Goal: Transaction & Acquisition: Purchase product/service

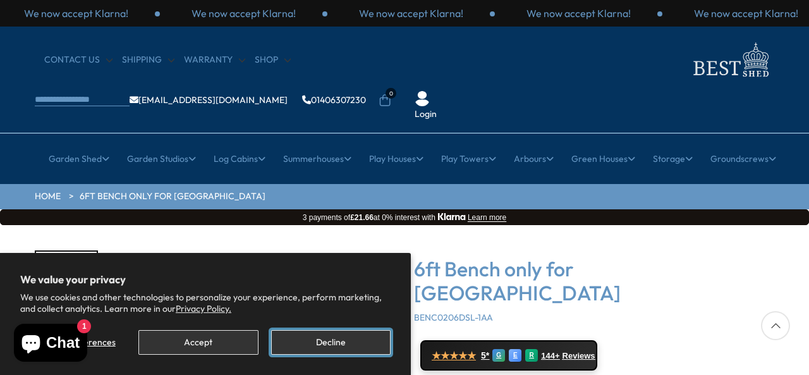
click at [329, 334] on button "Decline" at bounding box center [331, 342] width 120 height 25
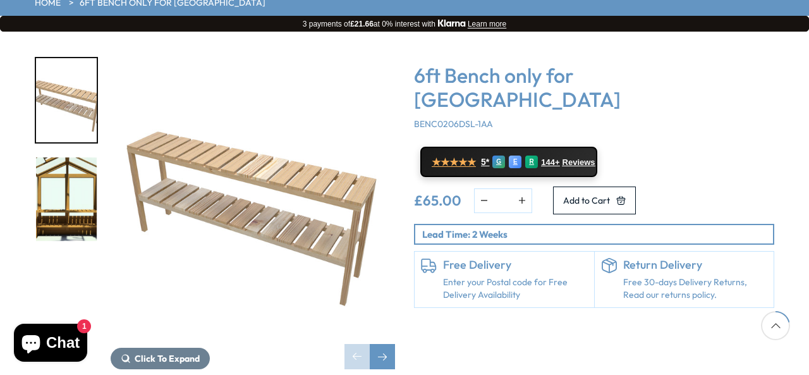
scroll to position [178, 0]
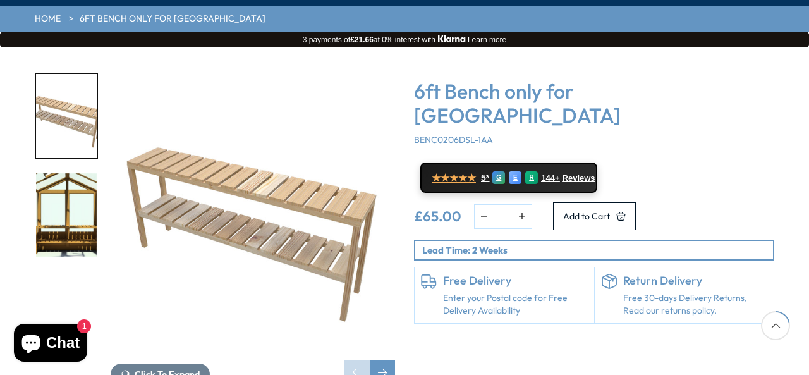
click at [80, 197] on img "2 / 2" at bounding box center [66, 215] width 61 height 84
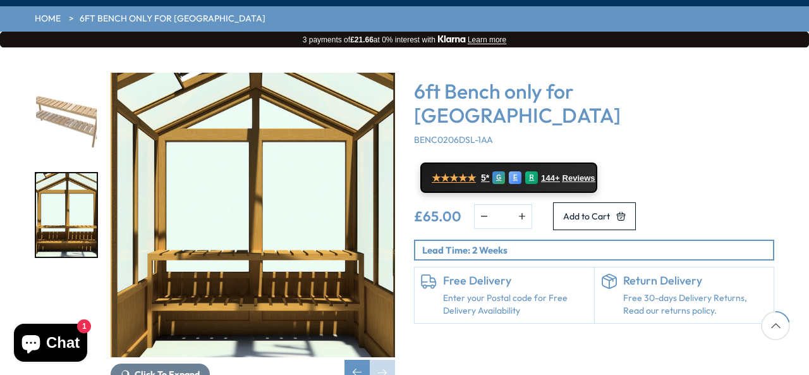
click at [77, 74] on img "1 / 2" at bounding box center [66, 116] width 61 height 84
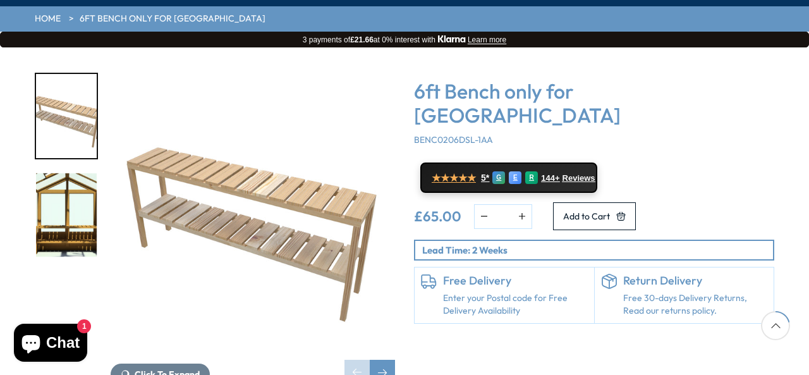
click at [65, 202] on img "2 / 2" at bounding box center [66, 215] width 61 height 84
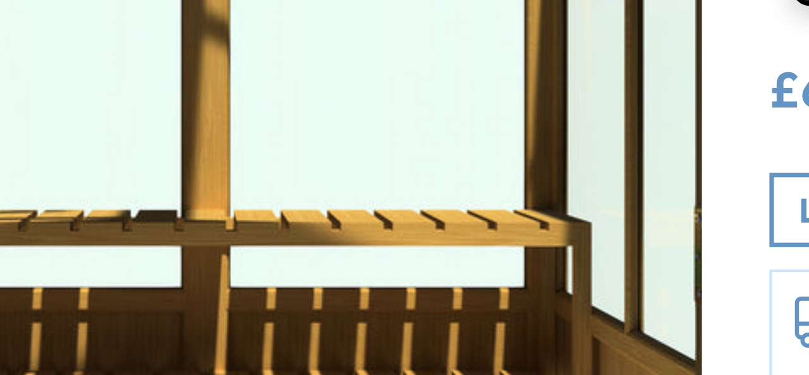
scroll to position [191, 0]
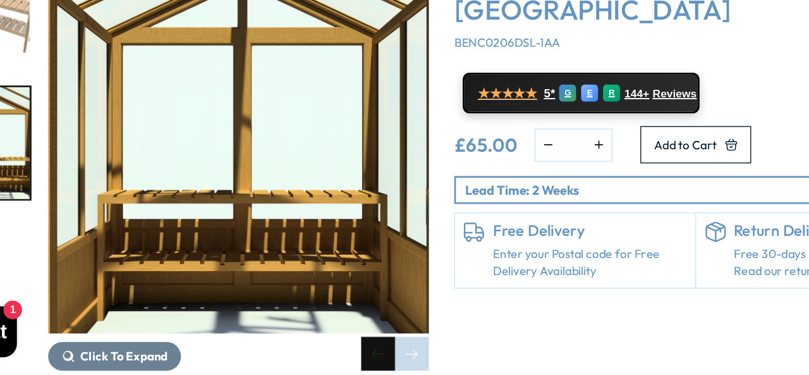
click at [351, 347] on div "Previous slide" at bounding box center [357, 359] width 25 height 25
